Goal: Task Accomplishment & Management: Complete application form

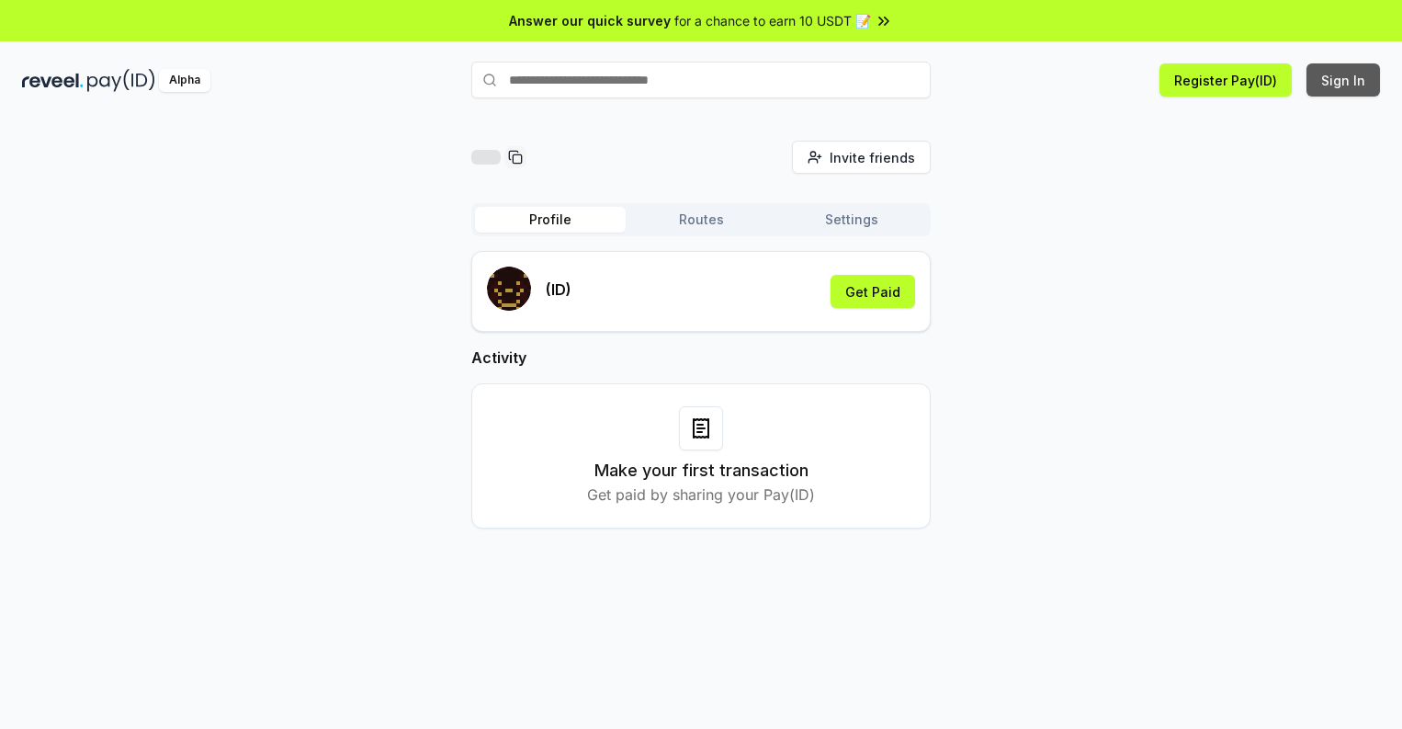
click at [1344, 80] on button "Sign In" at bounding box center [1344, 79] width 74 height 33
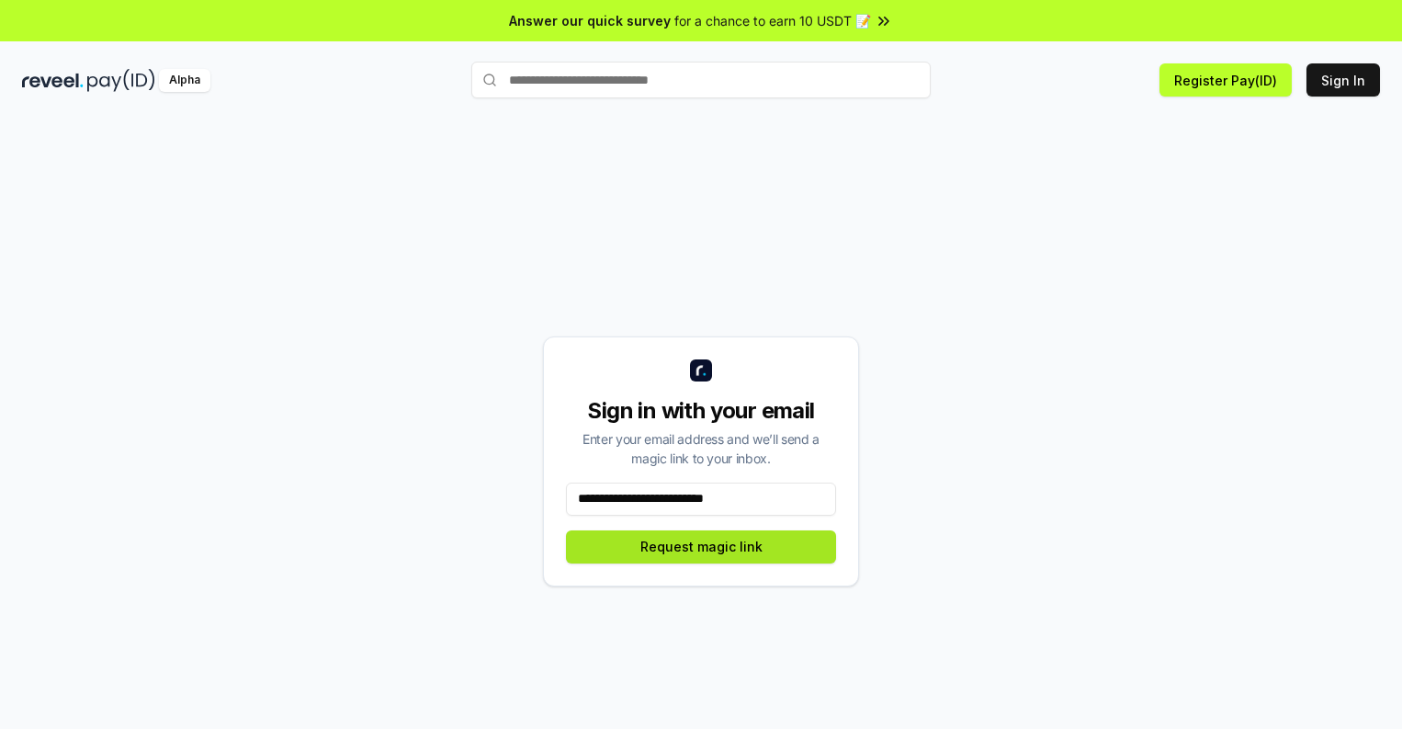
type input "**********"
click at [701, 546] on button "Request magic link" at bounding box center [701, 546] width 270 height 33
